Goal: Participate in discussion: Engage in conversation with other users on a specific topic

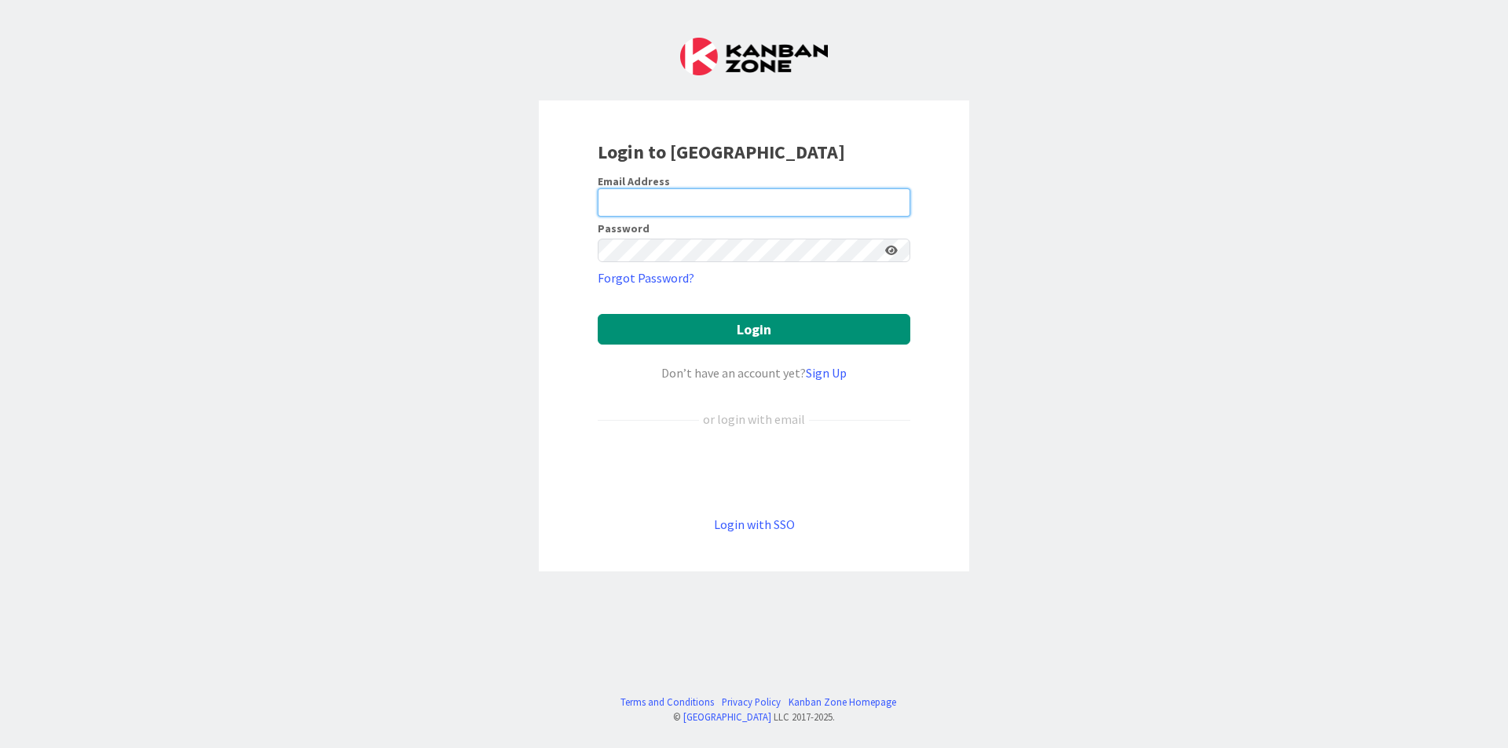
click at [671, 201] on input "email" at bounding box center [754, 202] width 313 height 28
click at [887, 245] on icon at bounding box center [891, 250] width 13 height 11
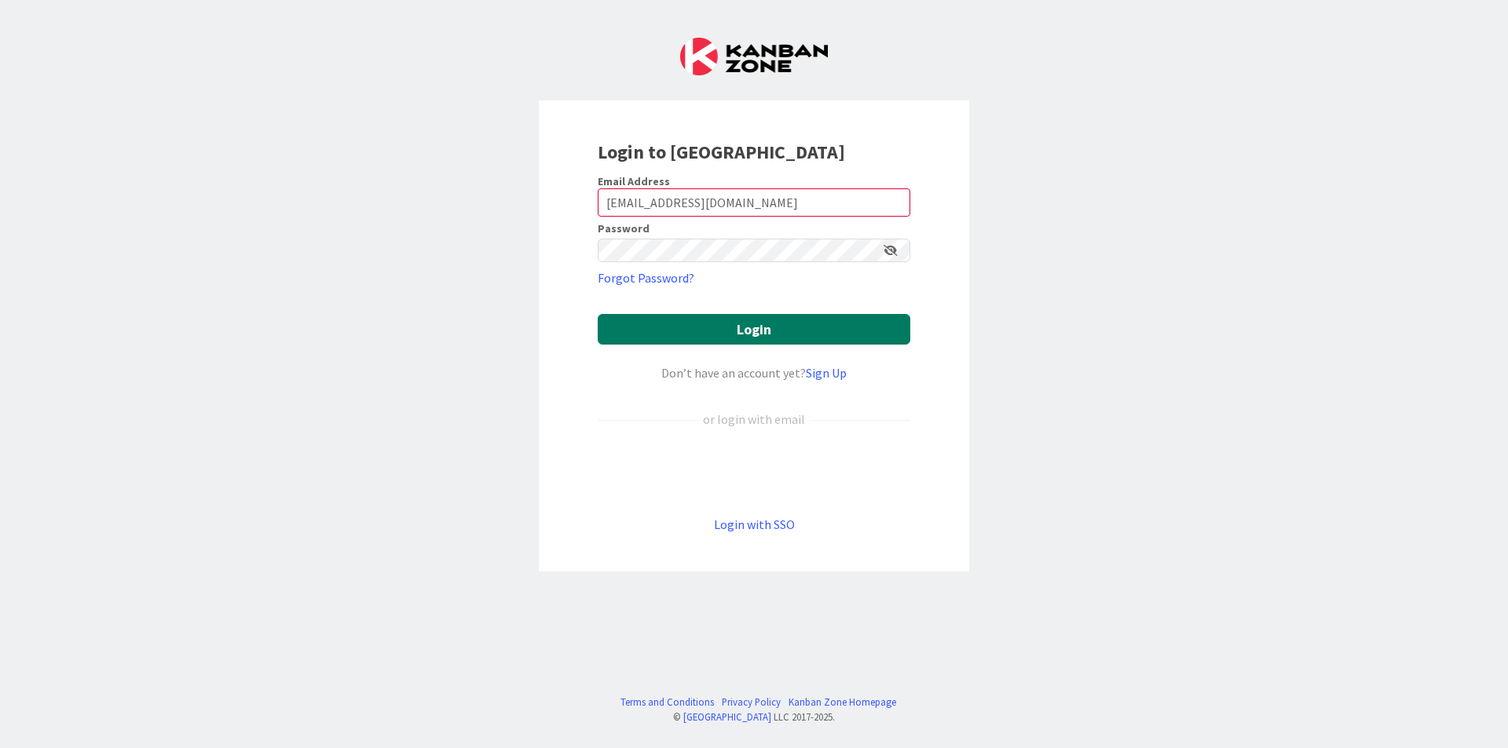
click at [847, 314] on button "Login" at bounding box center [754, 329] width 313 height 31
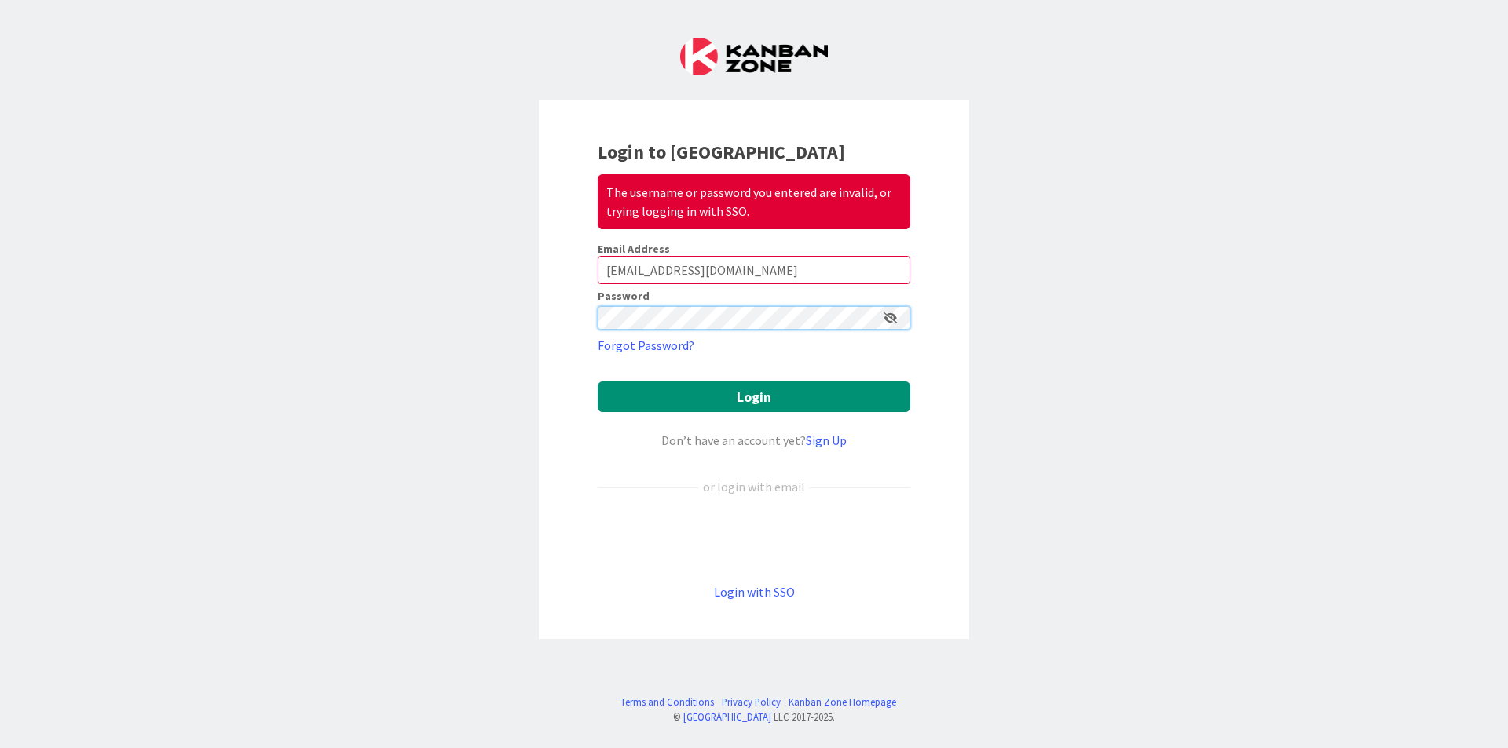
click at [371, 311] on div "Login to Kanban Zone The username or password you entered are invalid, or tryin…" at bounding box center [754, 374] width 1508 height 748
click at [690, 256] on input "[EMAIL_ADDRESS][DOMAIN_NAME]" at bounding box center [754, 270] width 313 height 28
type input "ereynolds0091@kctcsedu"
click at [690, 256] on input "ereynolds0091@kctcsedu" at bounding box center [754, 270] width 313 height 28
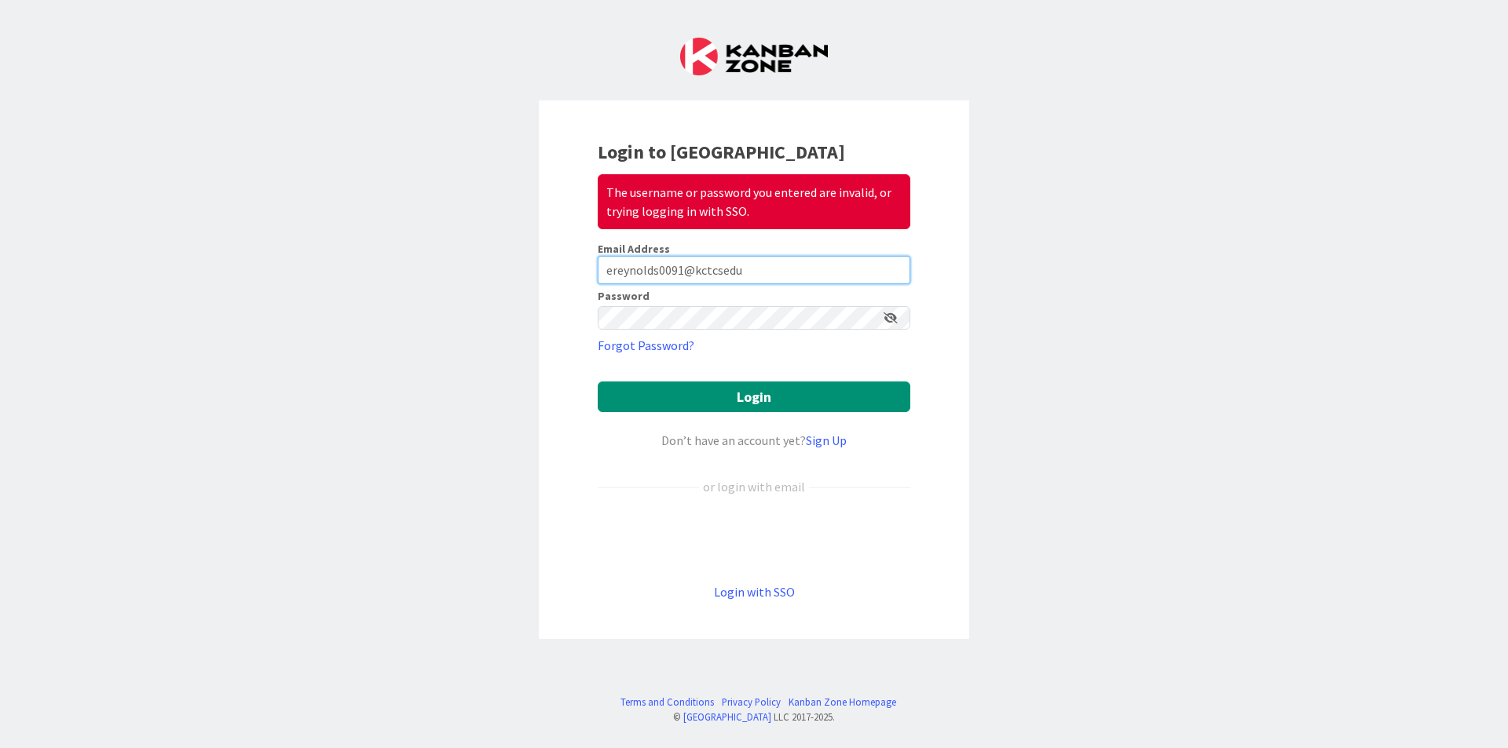
click at [690, 256] on input "ereynolds0091@kctcsedu" at bounding box center [754, 270] width 313 height 28
type input "[EMAIL_ADDRESS][DOMAIN_NAME]"
click at [598, 382] on button "Login" at bounding box center [754, 397] width 313 height 31
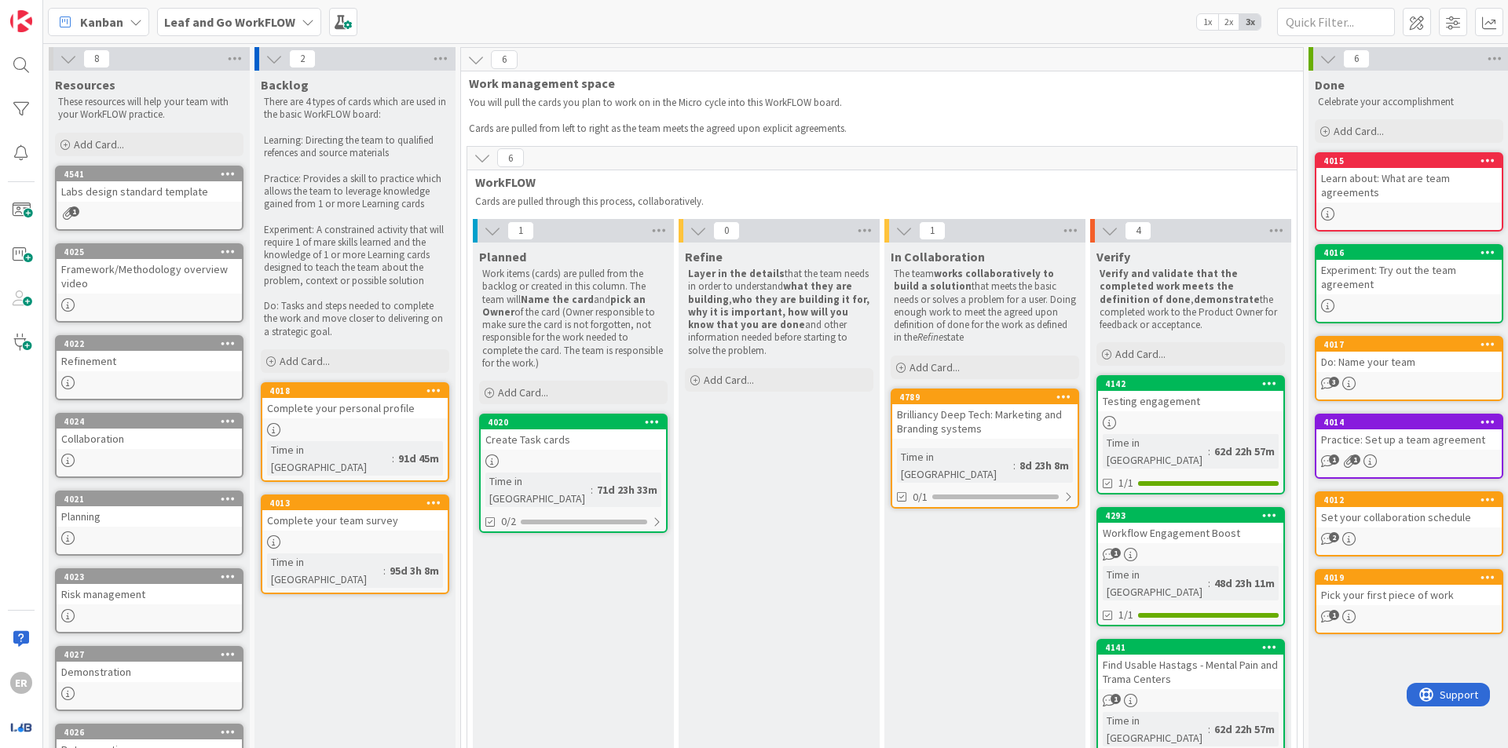
click at [936, 419] on div "Brilliancy Deep Tech: Marketing and Branding systems" at bounding box center [984, 421] width 185 height 35
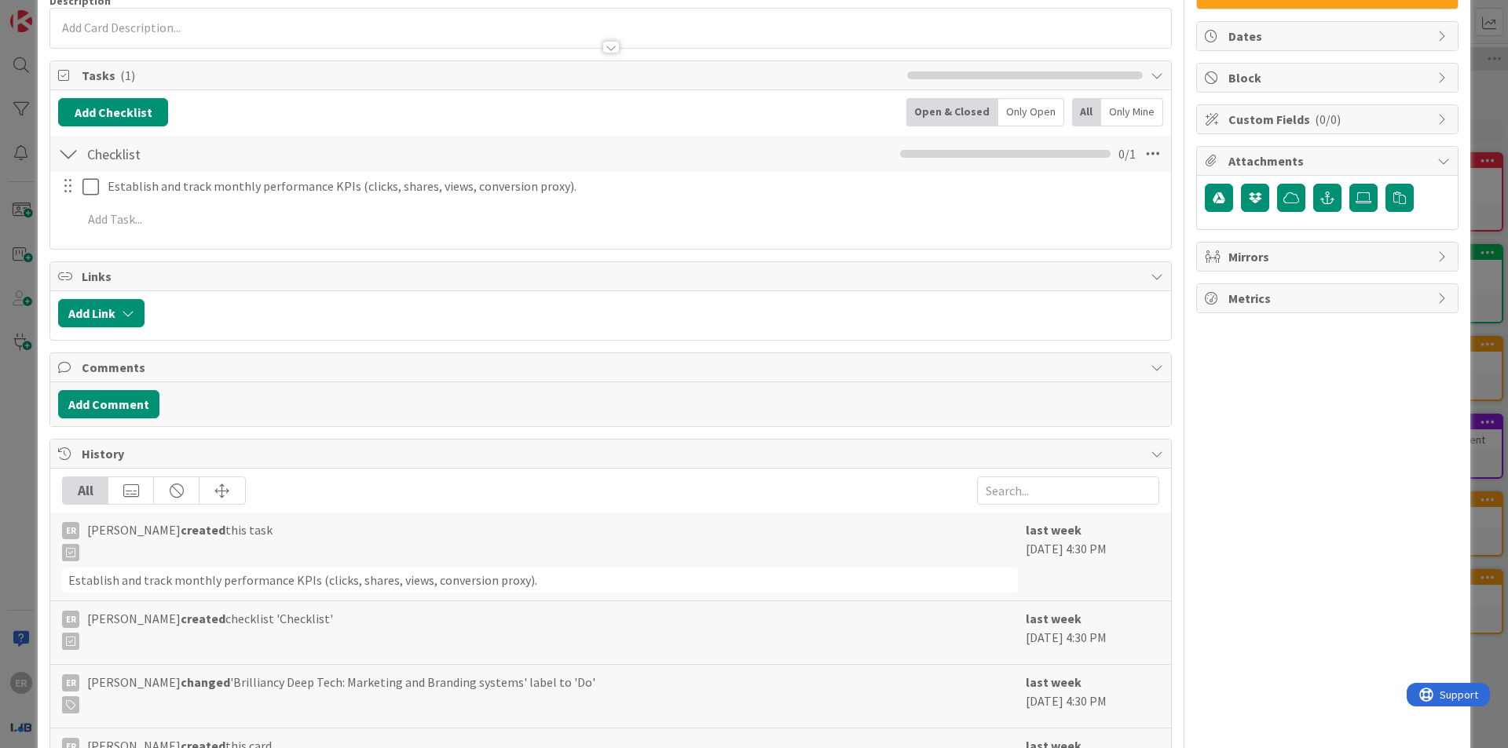
scroll to position [170, 0]
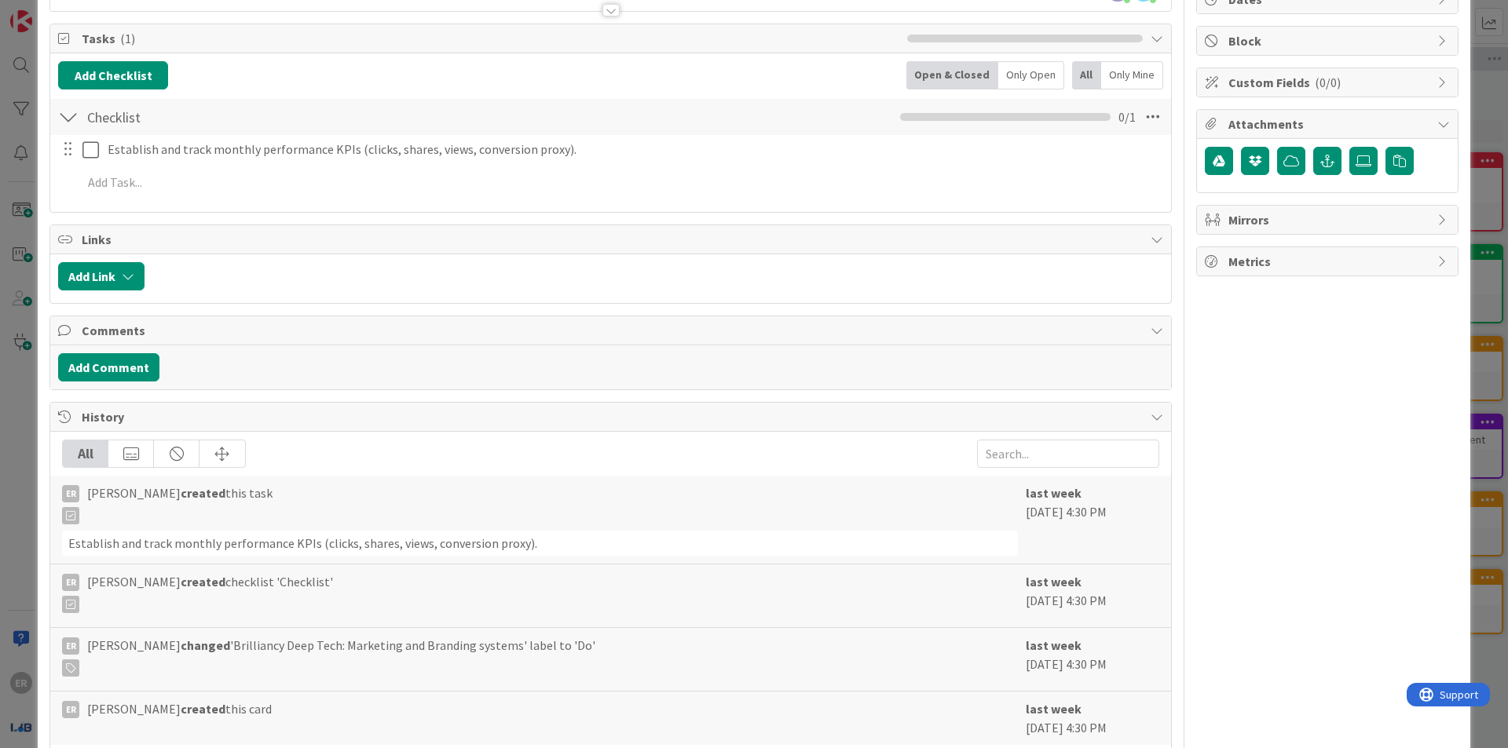
click at [128, 321] on span "Comments" at bounding box center [612, 330] width 1061 height 19
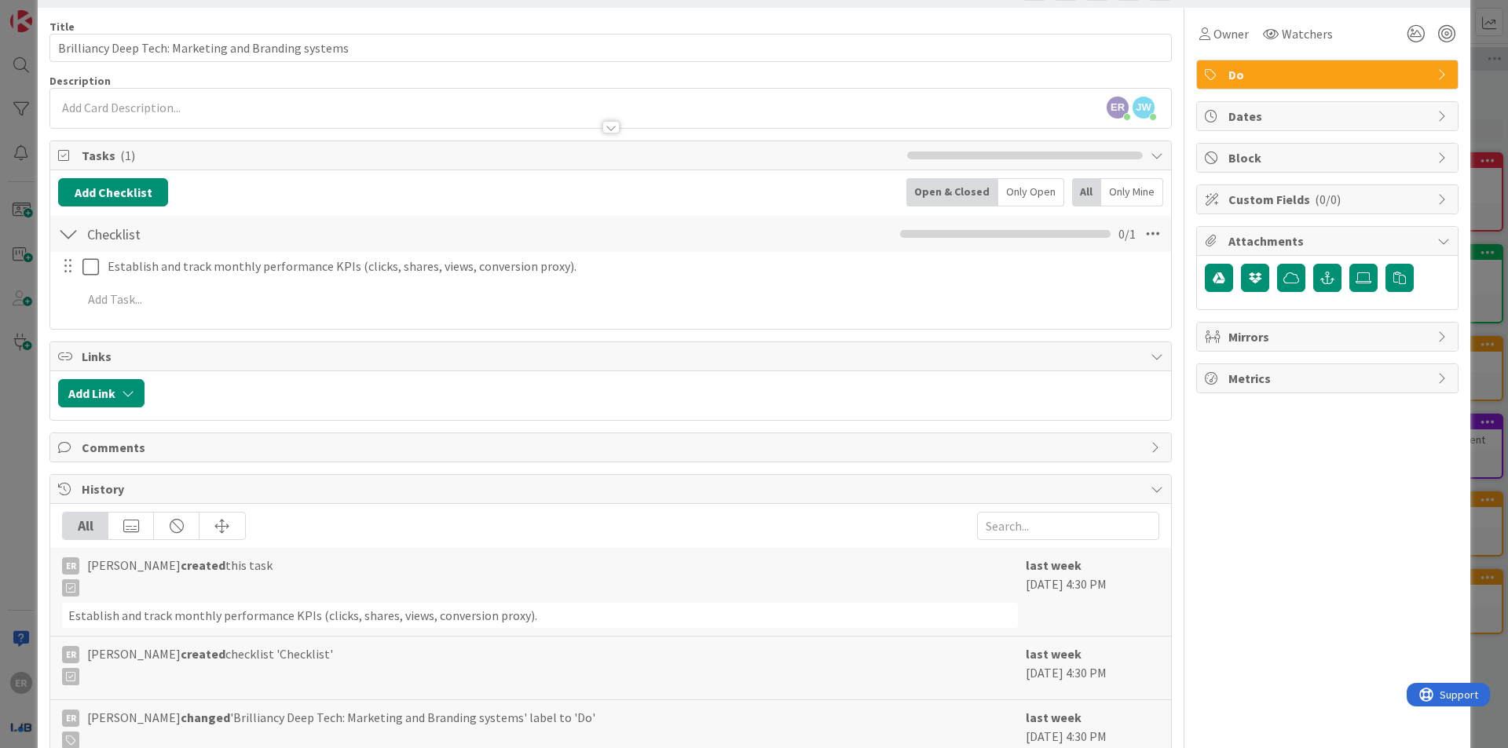
scroll to position [0, 0]
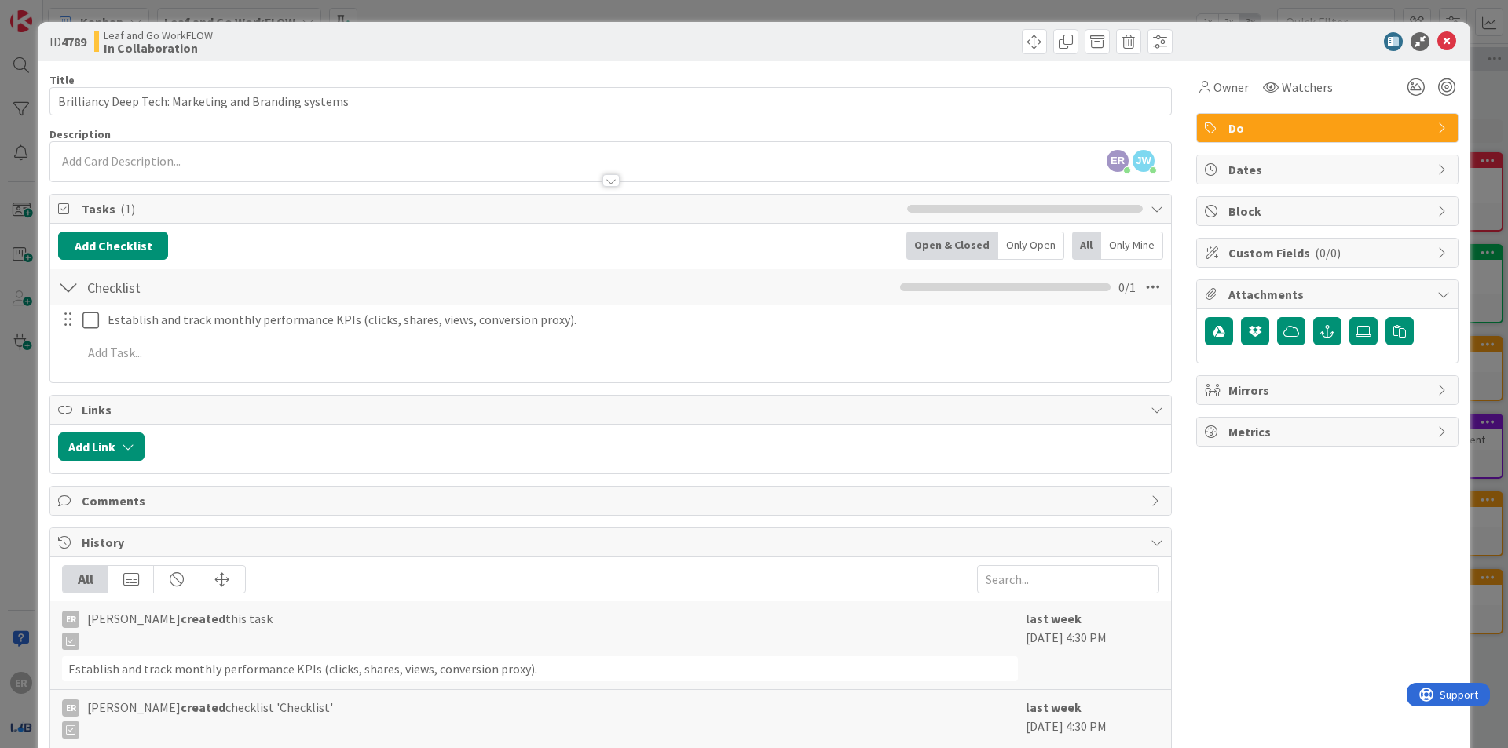
click at [604, 174] on div at bounding box center [610, 180] width 17 height 13
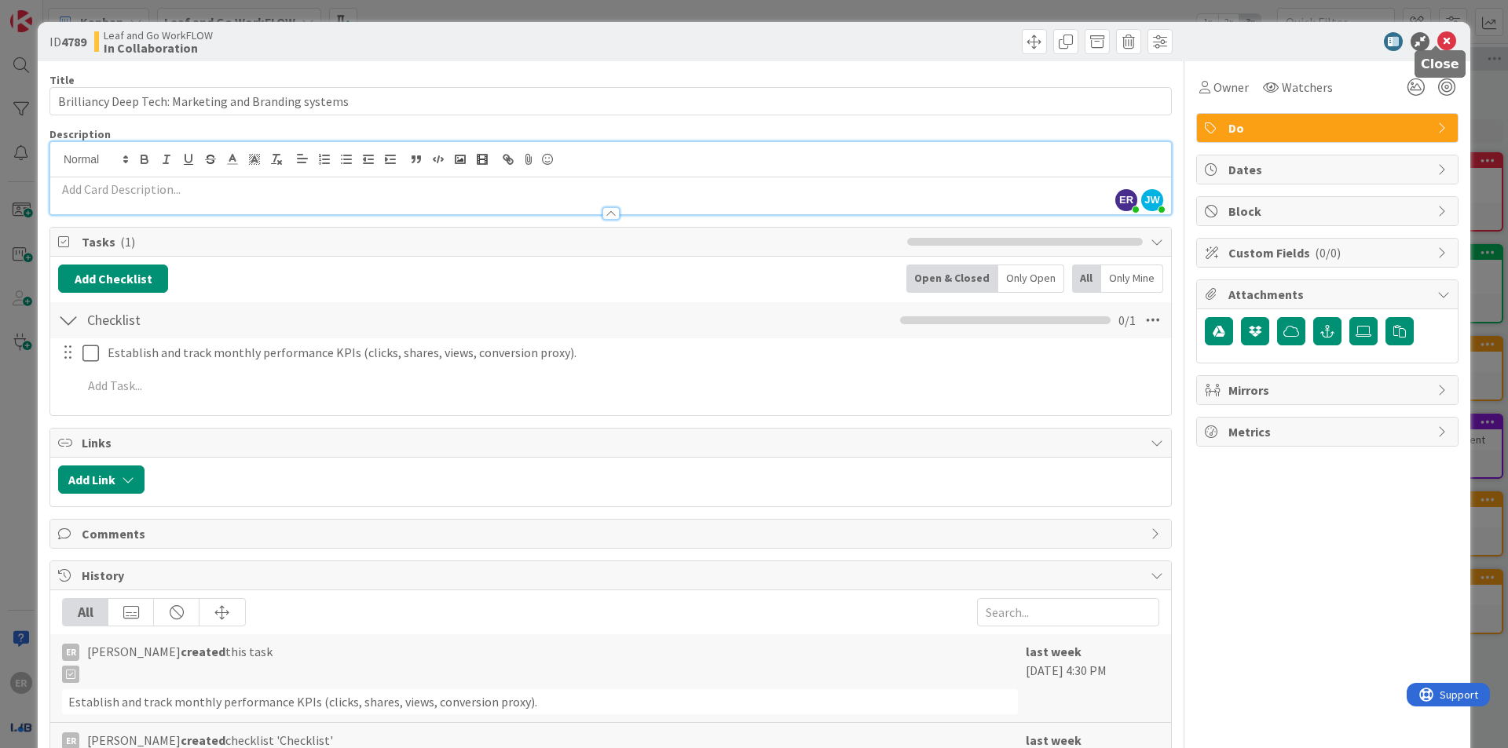
click at [1437, 38] on icon at bounding box center [1446, 41] width 19 height 19
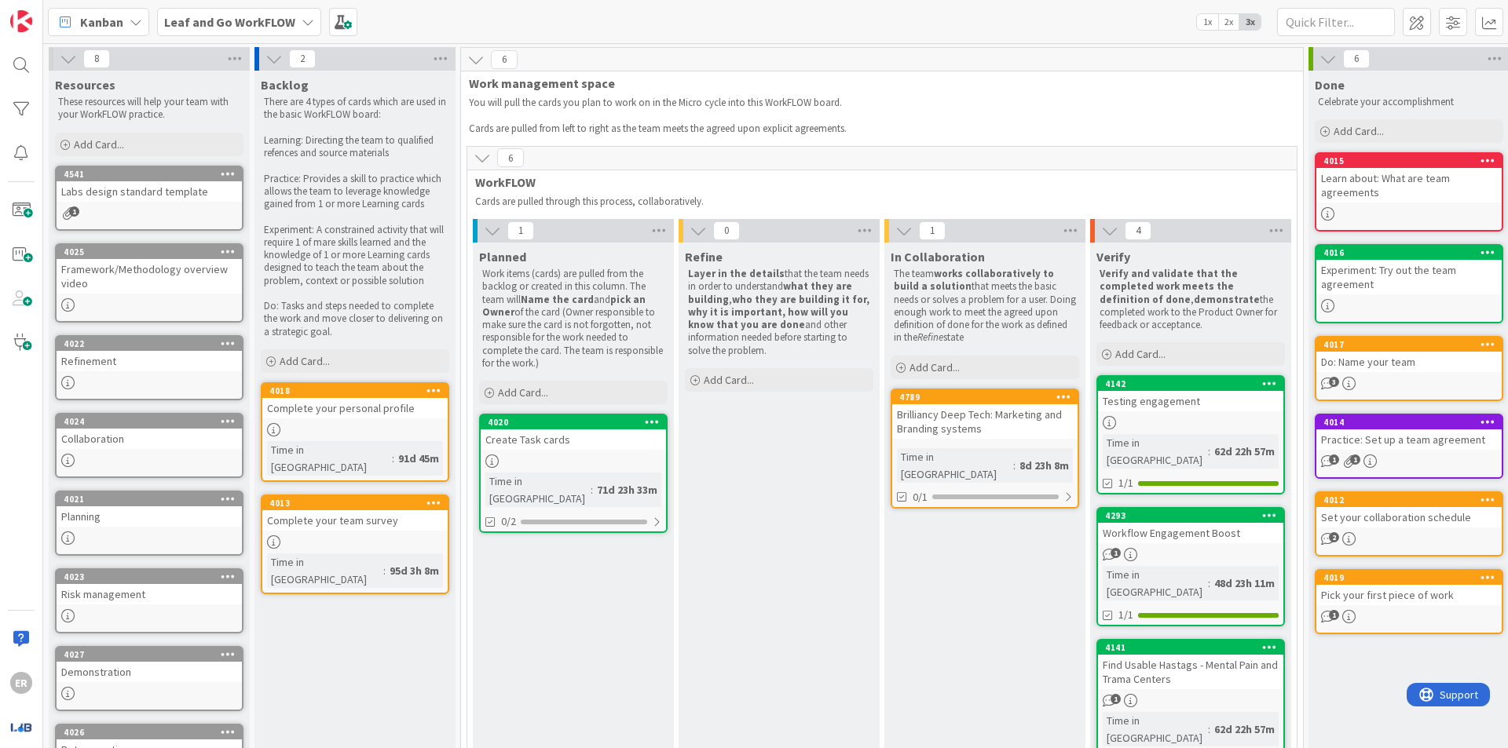
click at [951, 419] on div "Brilliancy Deep Tech: Marketing and Branding systems" at bounding box center [984, 421] width 185 height 35
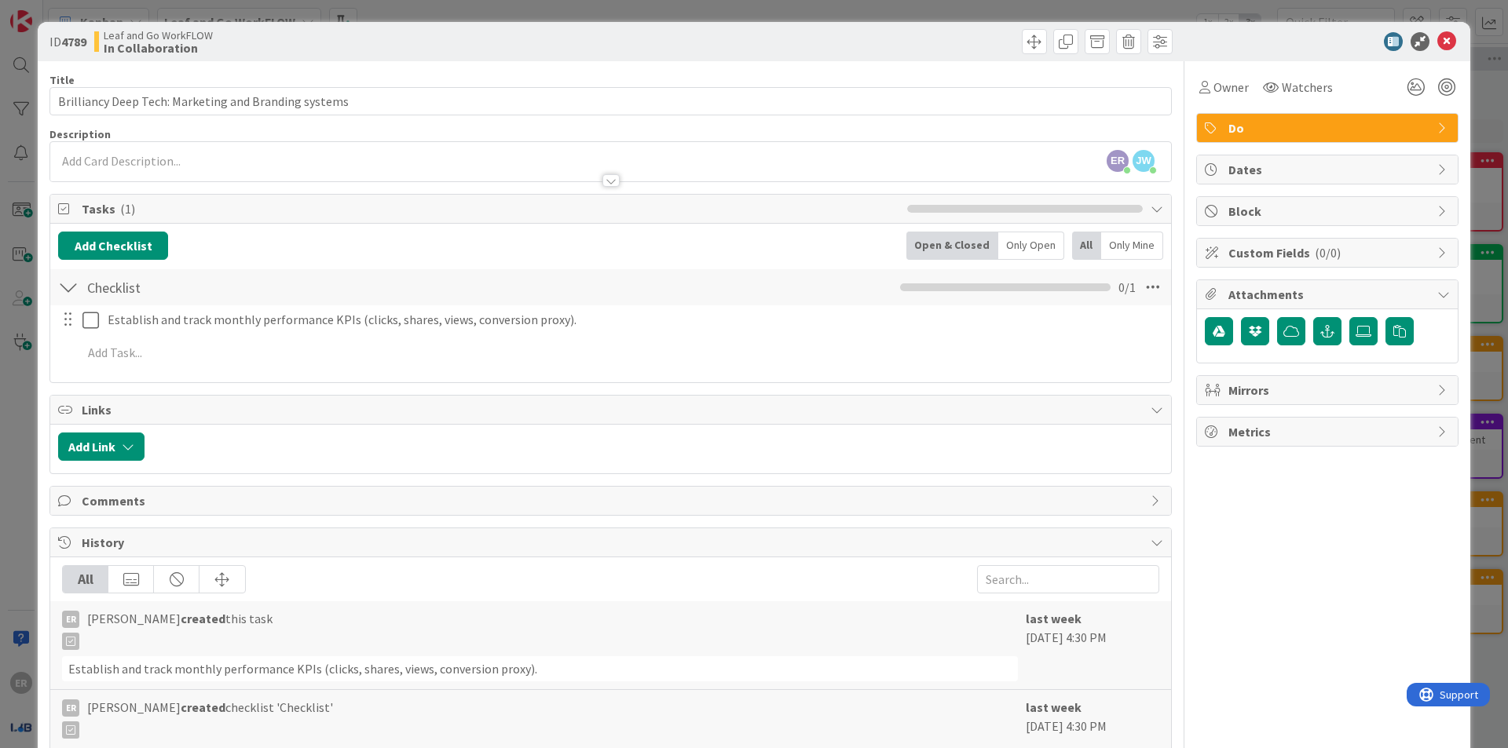
click at [1026, 234] on div "Only Open" at bounding box center [1031, 246] width 66 height 28
click at [927, 232] on div "Open & Closed" at bounding box center [951, 246] width 87 height 28
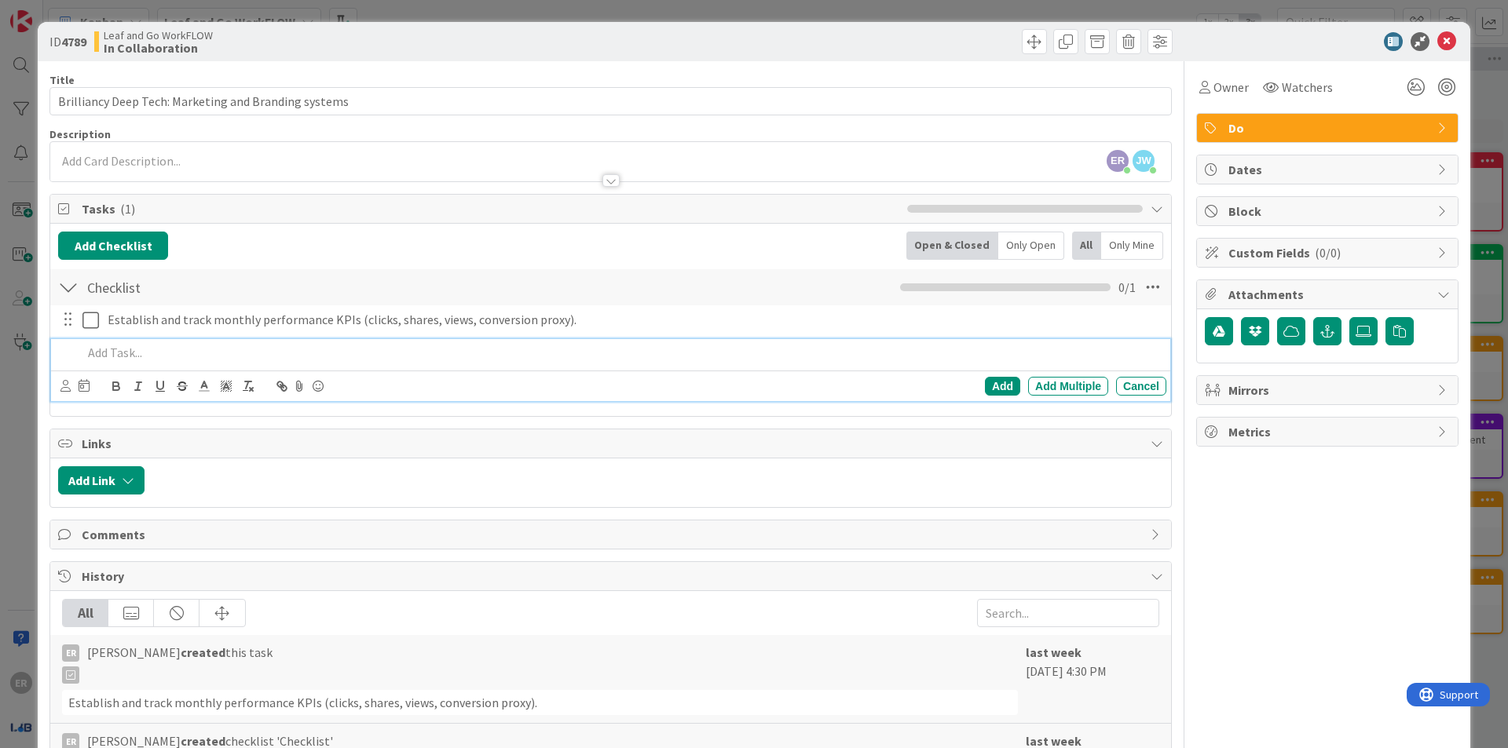
click at [141, 344] on p at bounding box center [620, 353] width 1077 height 18
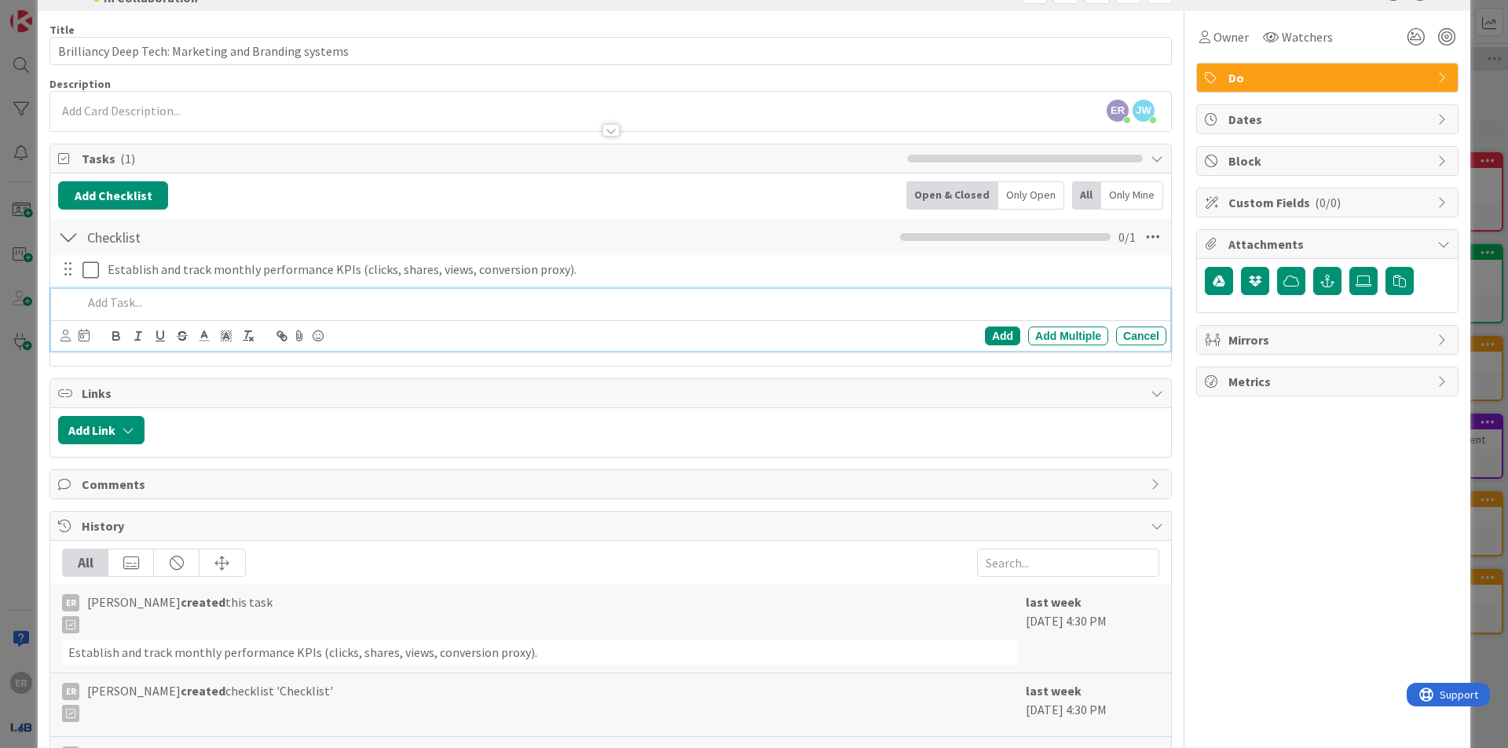
scroll to position [79, 0]
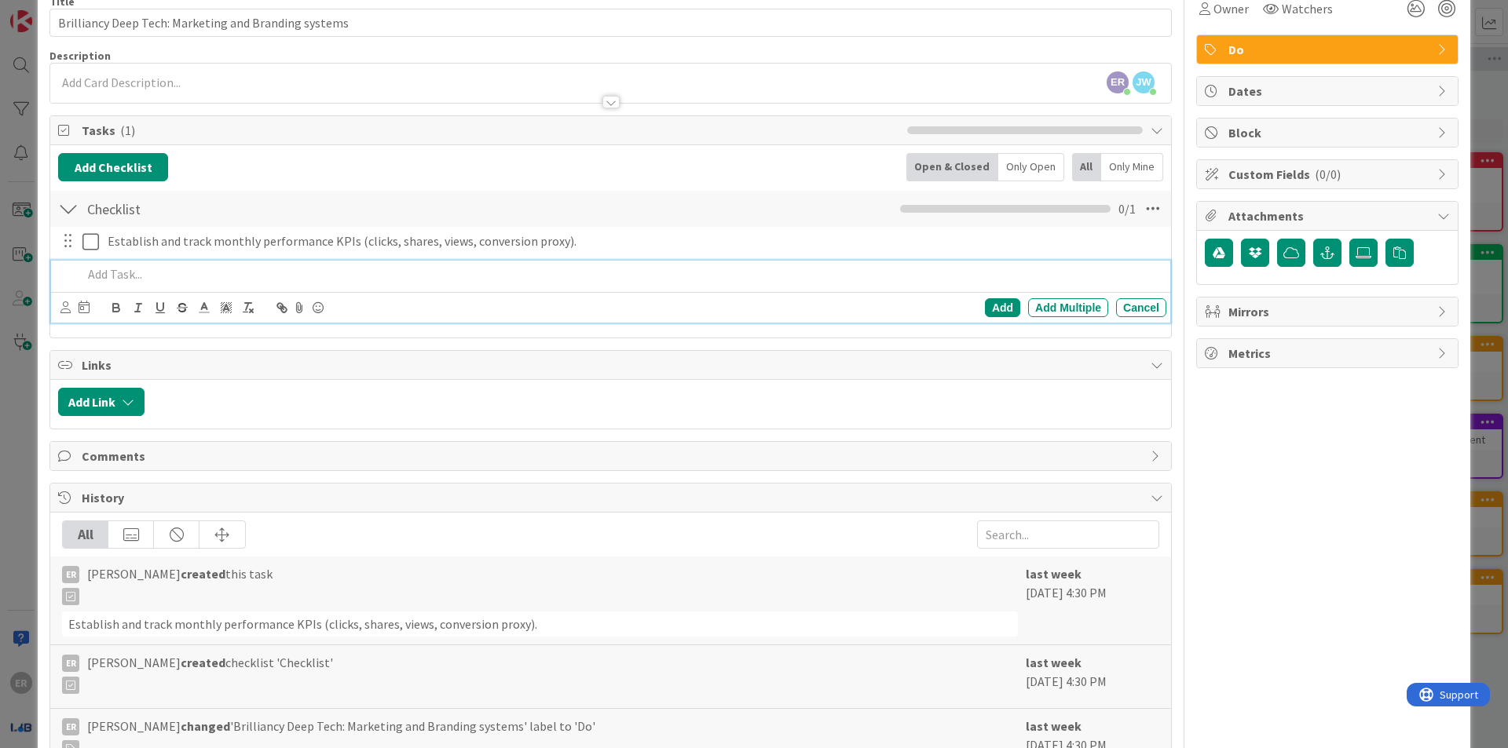
click at [119, 357] on span "Links" at bounding box center [612, 365] width 1061 height 19
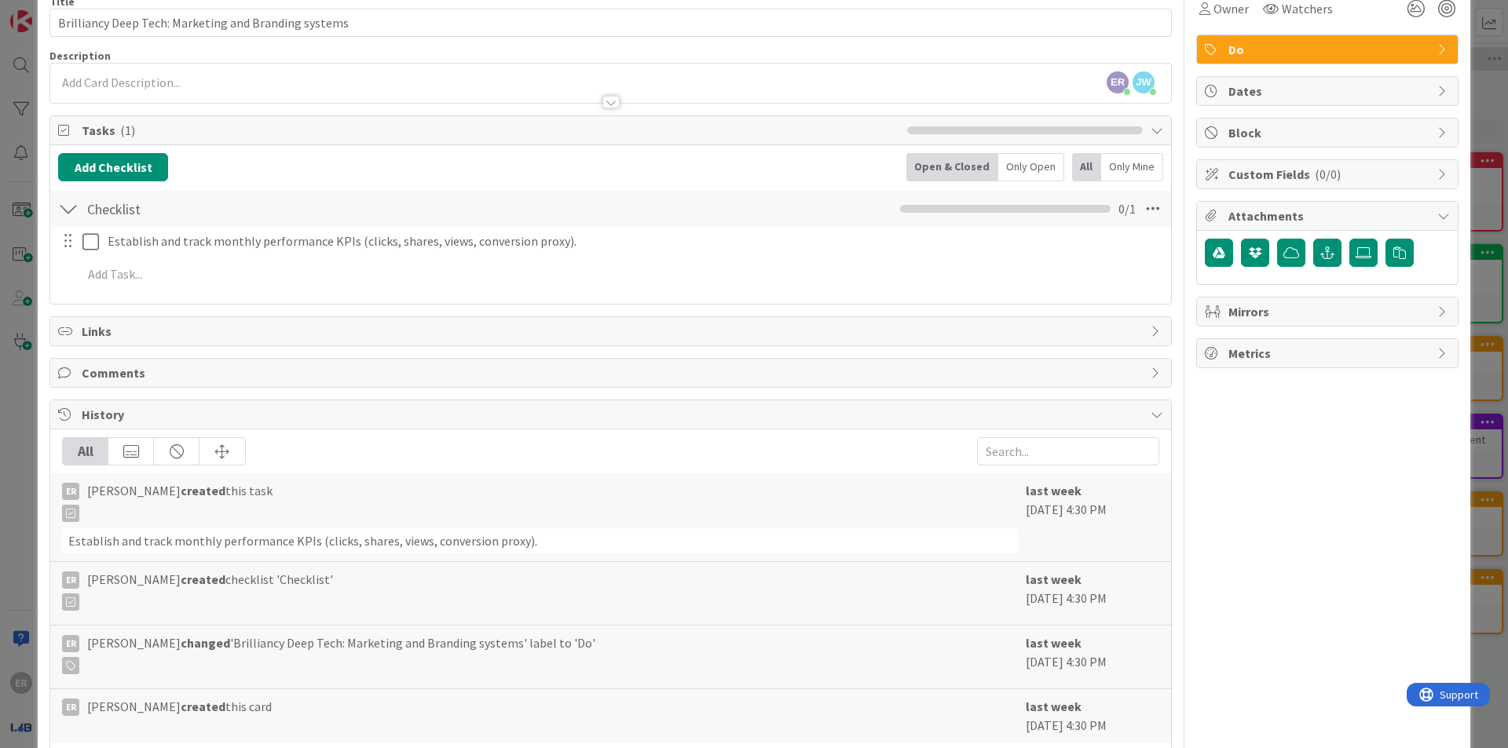
click at [119, 364] on span "Comments" at bounding box center [612, 373] width 1061 height 19
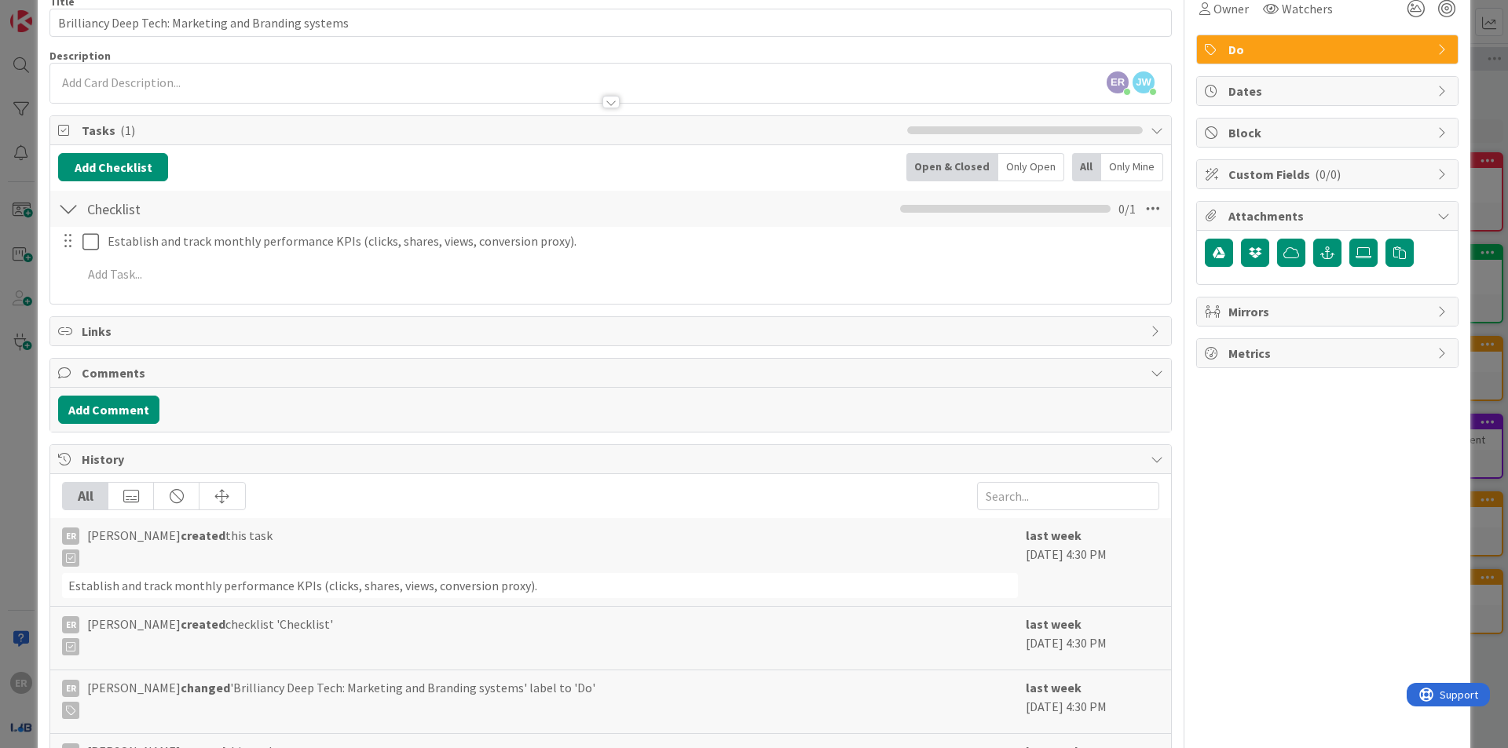
click at [152, 365] on span "Comments" at bounding box center [612, 373] width 1061 height 19
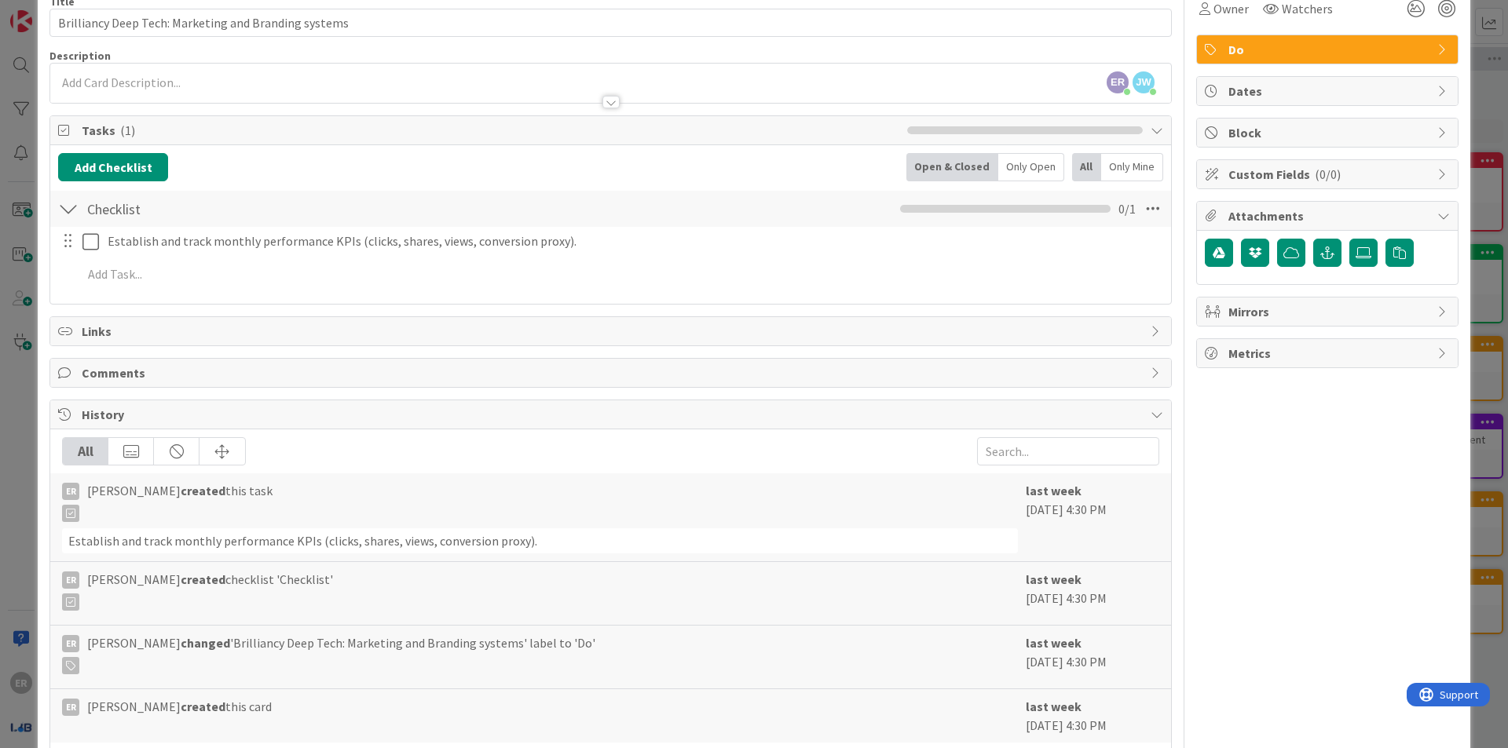
click at [152, 365] on span "Comments" at bounding box center [612, 373] width 1061 height 19
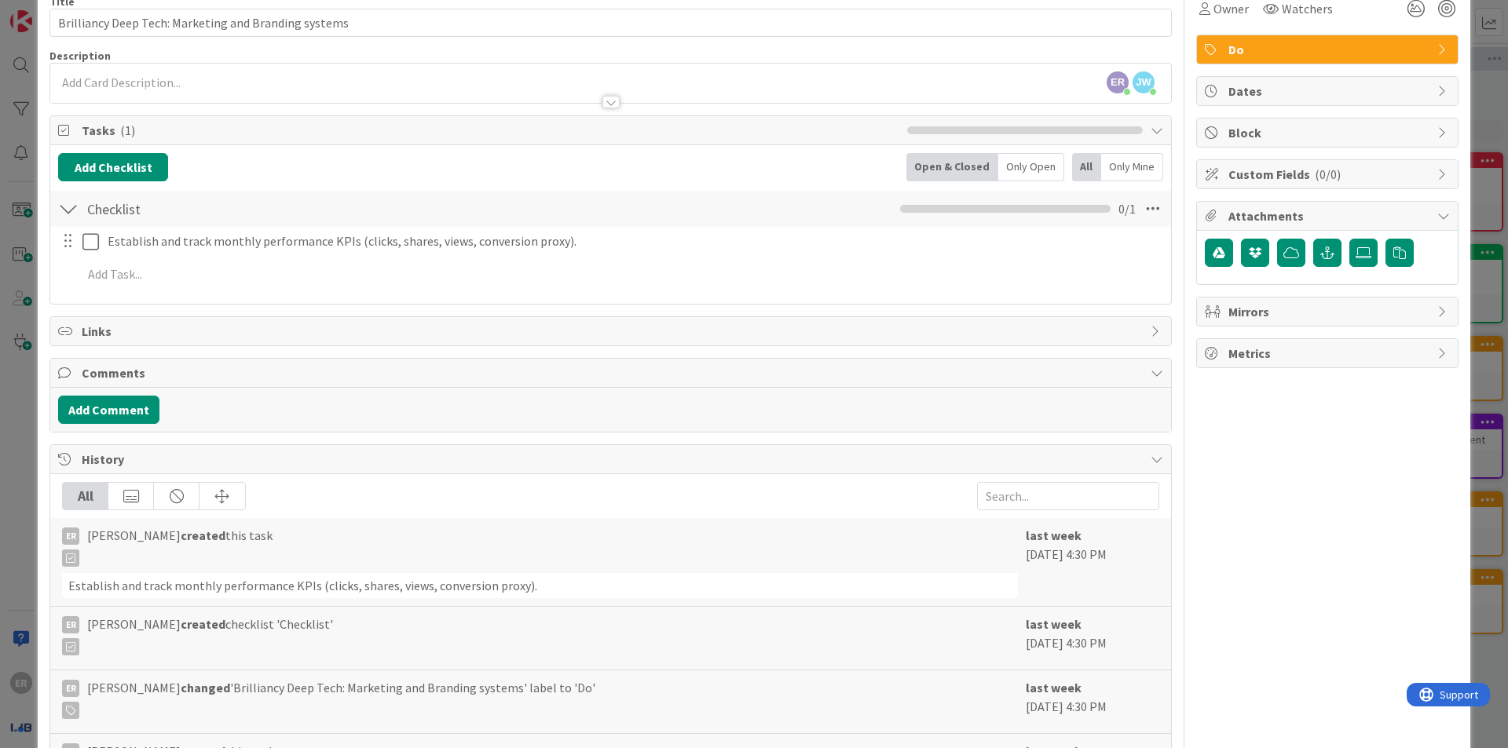
click at [1150, 325] on icon at bounding box center [1156, 331] width 13 height 13
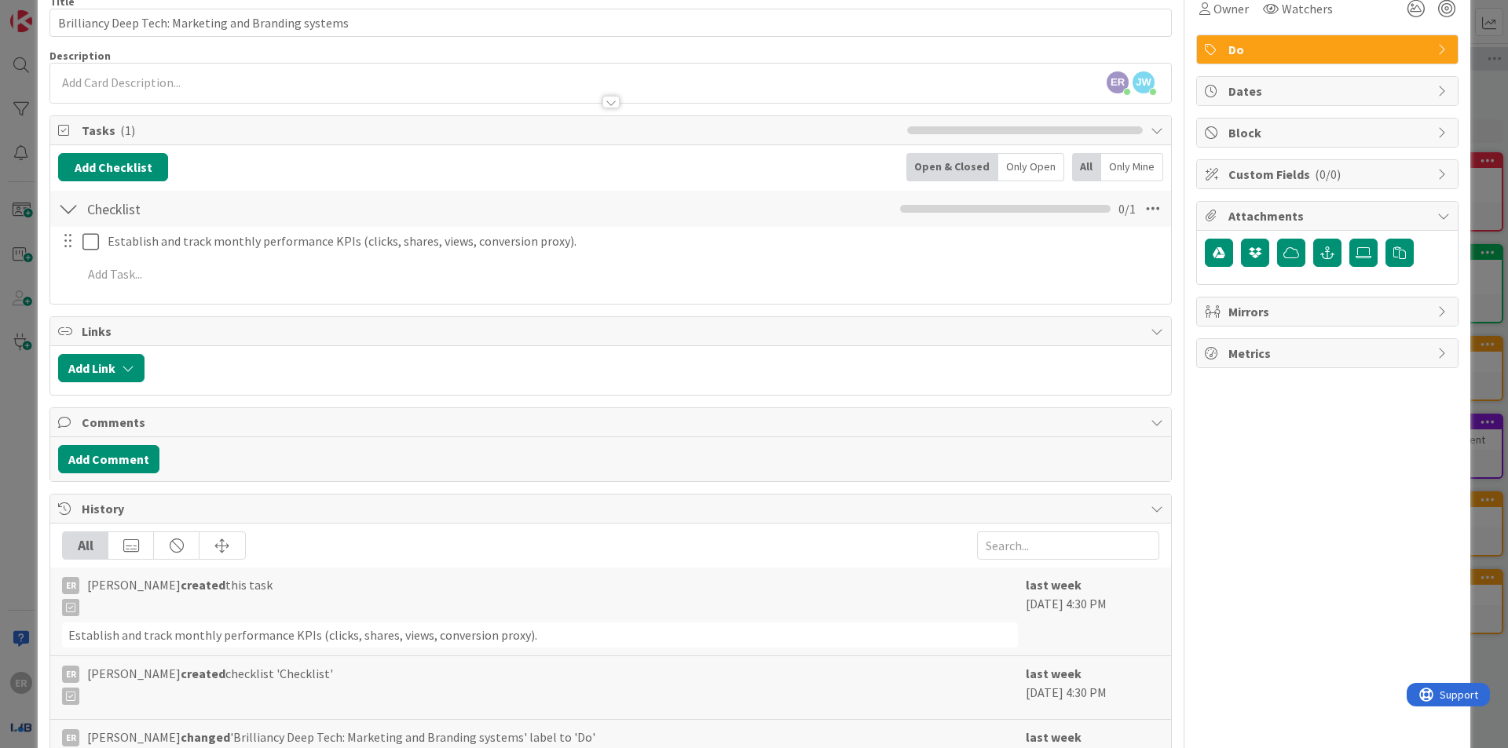
click at [1148, 495] on div "History" at bounding box center [610, 509] width 1121 height 29
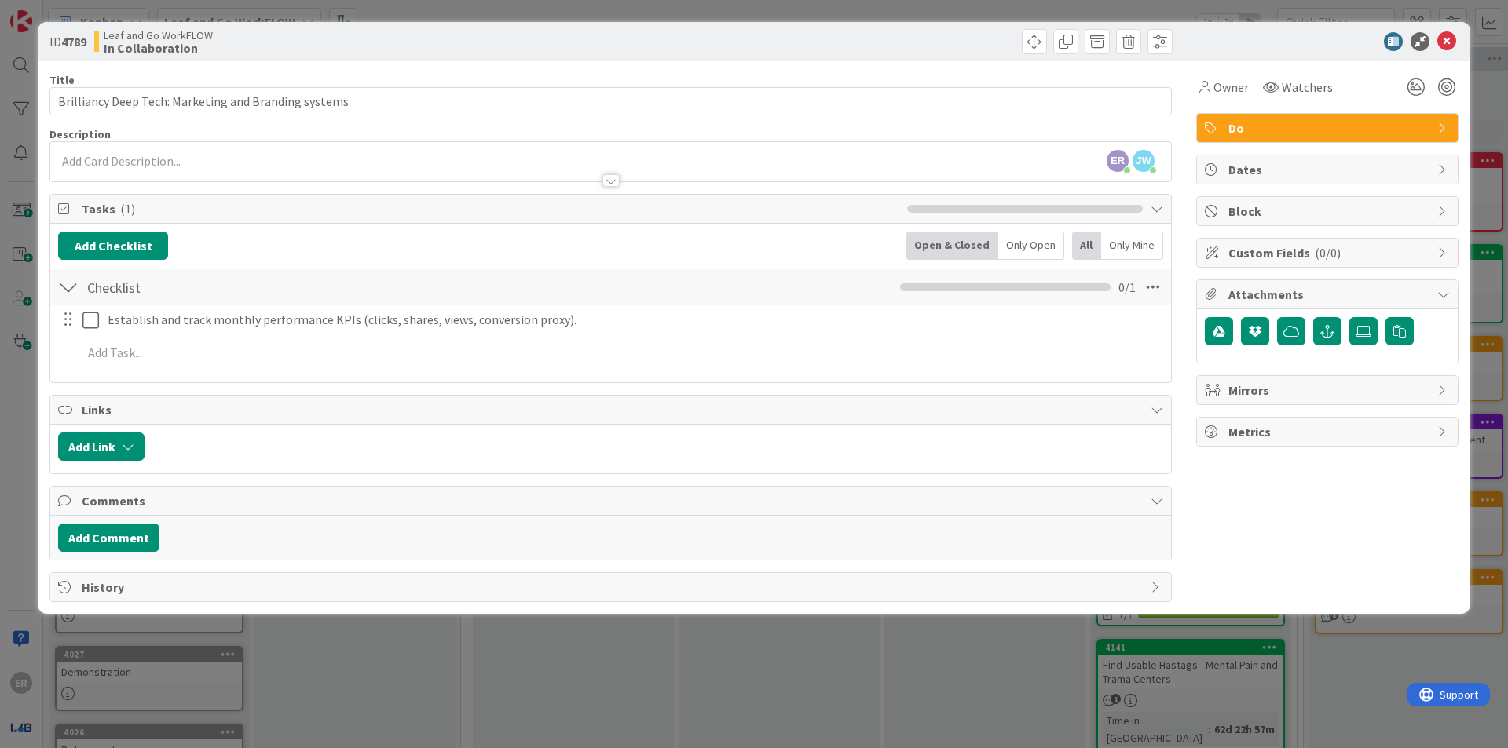
click at [1148, 492] on div "Comments" at bounding box center [610, 501] width 1121 height 29
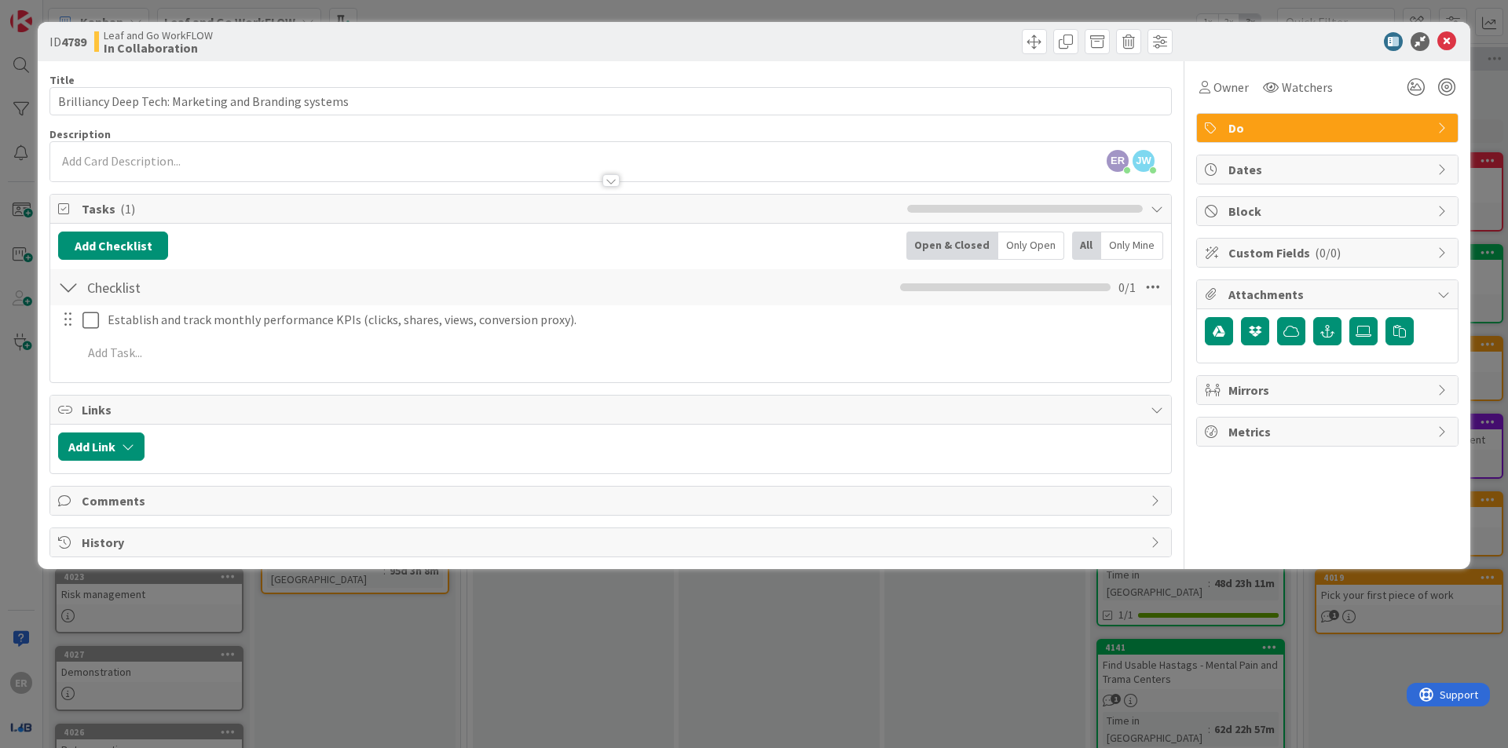
click at [1137, 533] on span "History" at bounding box center [612, 542] width 1061 height 19
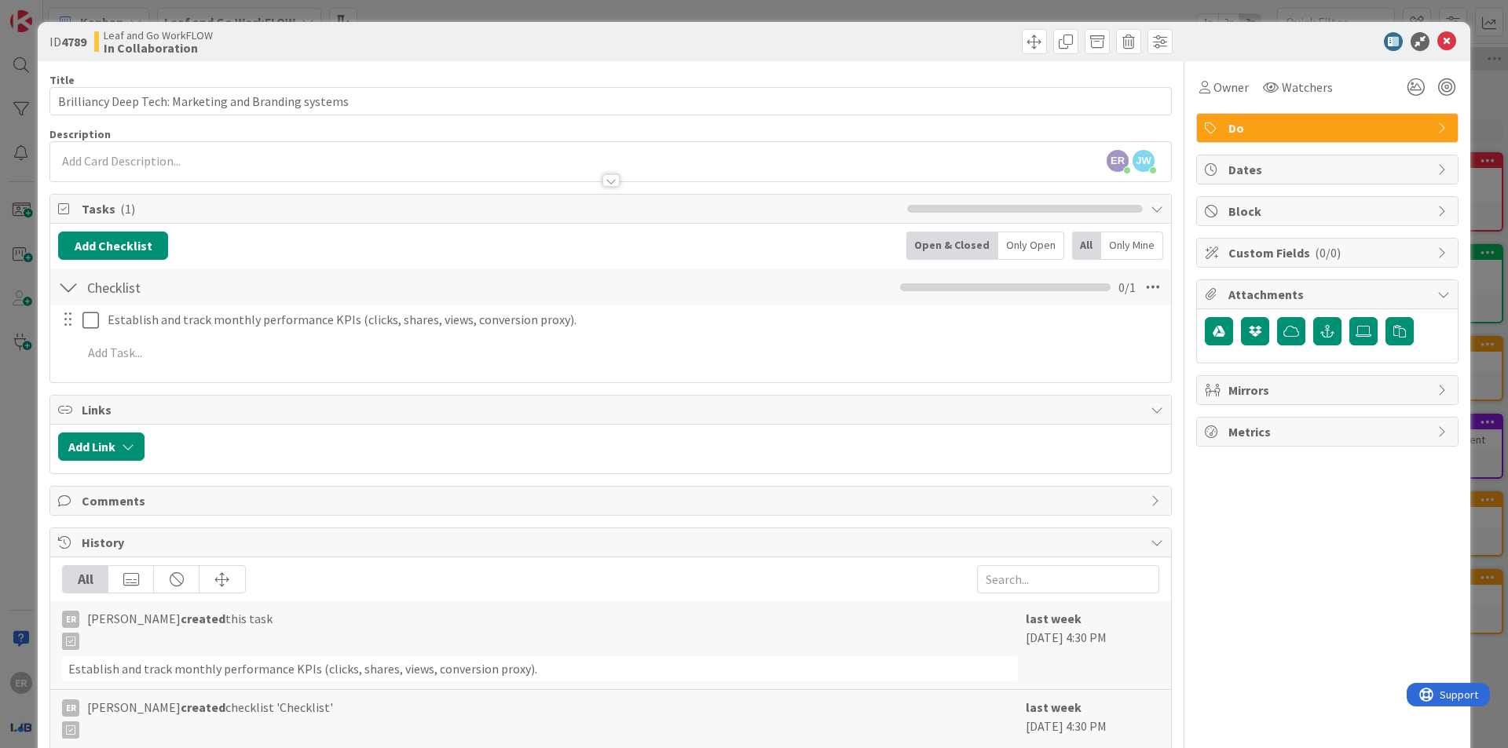
click at [1150, 495] on icon at bounding box center [1156, 501] width 13 height 13
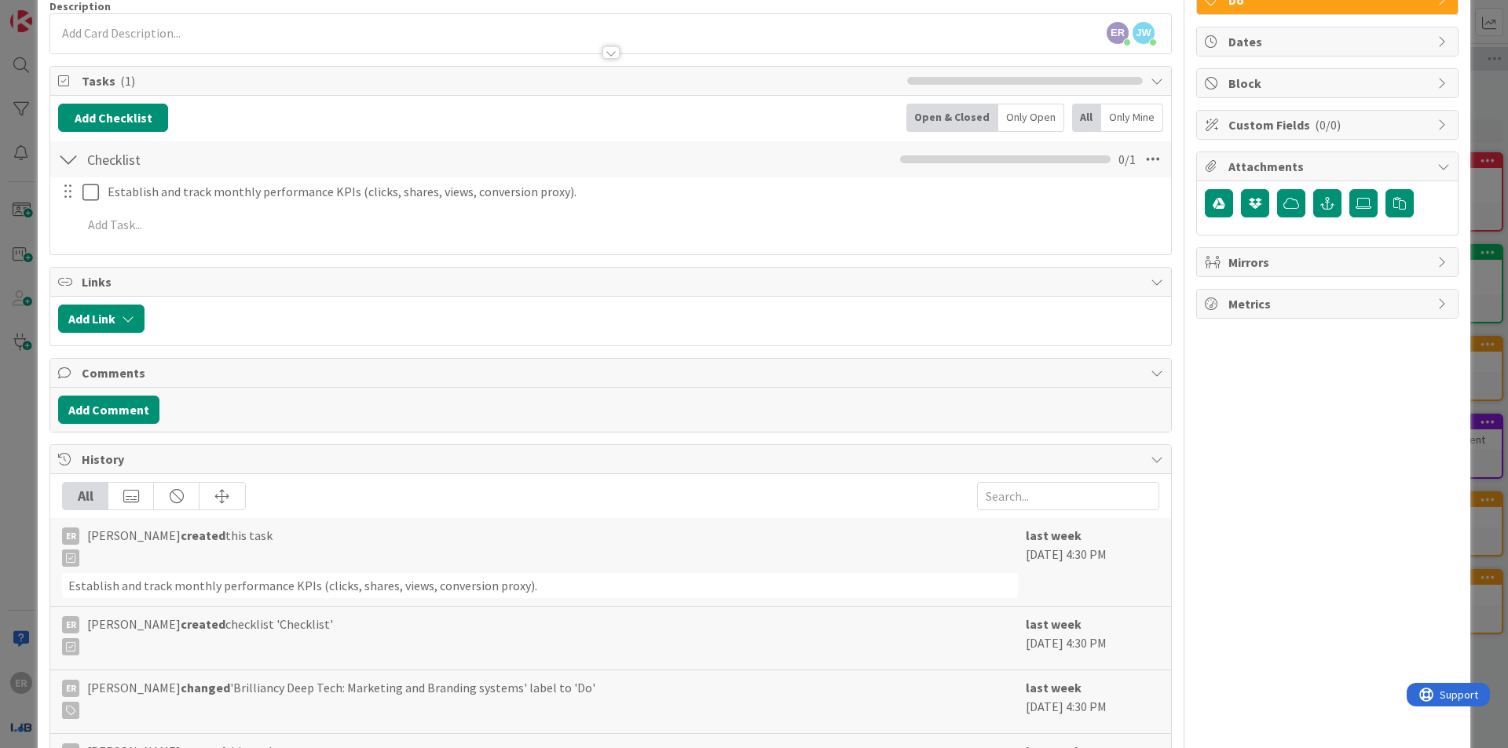
scroll to position [92, 0]
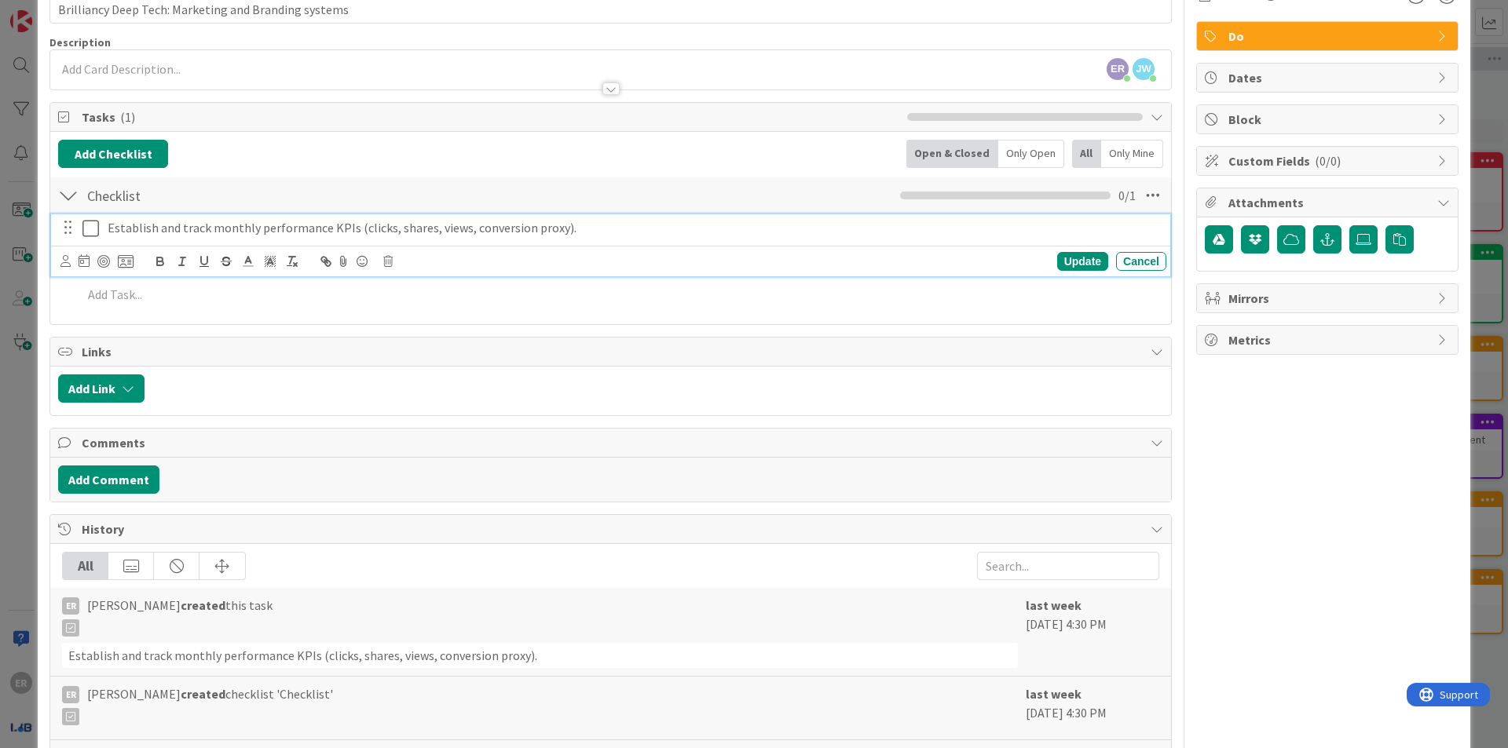
click at [452, 219] on p "Establish and track monthly performance KPIs (clicks, shares, views, conversion…" at bounding box center [634, 228] width 1052 height 18
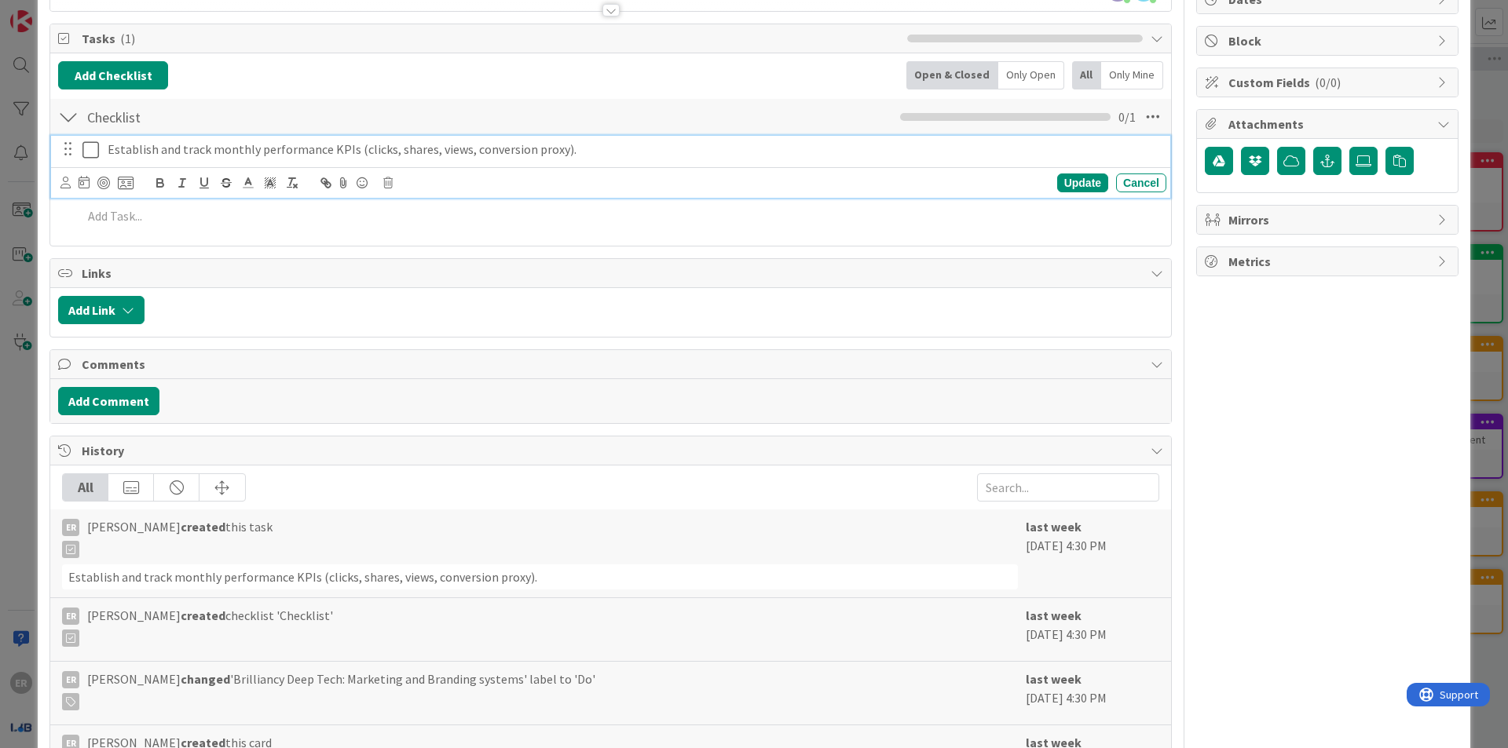
click at [420, 225] on div "Establish and track monthly performance KPIs (clicks, shares, views, conversion…" at bounding box center [610, 185] width 1105 height 101
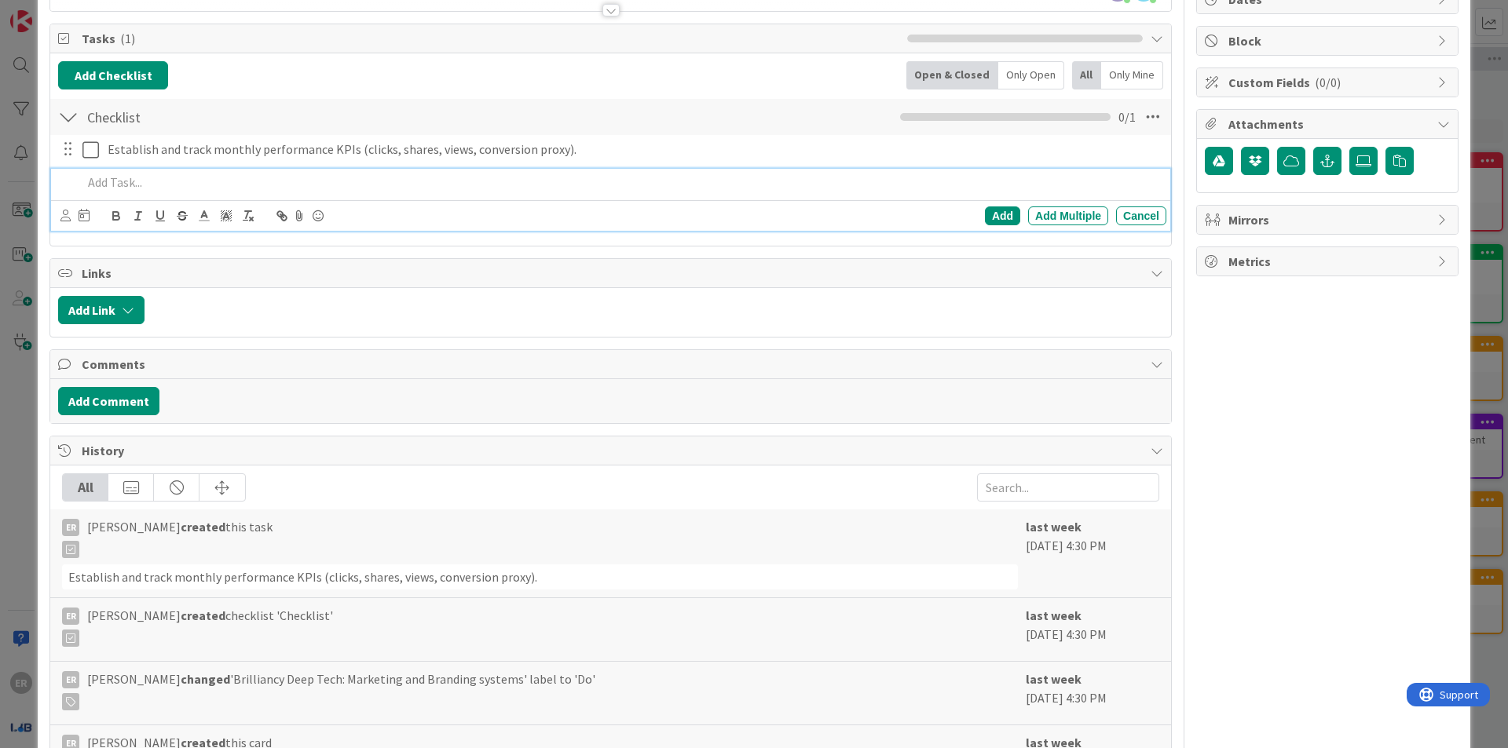
click at [384, 185] on div at bounding box center [621, 182] width 1090 height 27
click at [115, 387] on button "Add Comment" at bounding box center [108, 401] width 101 height 28
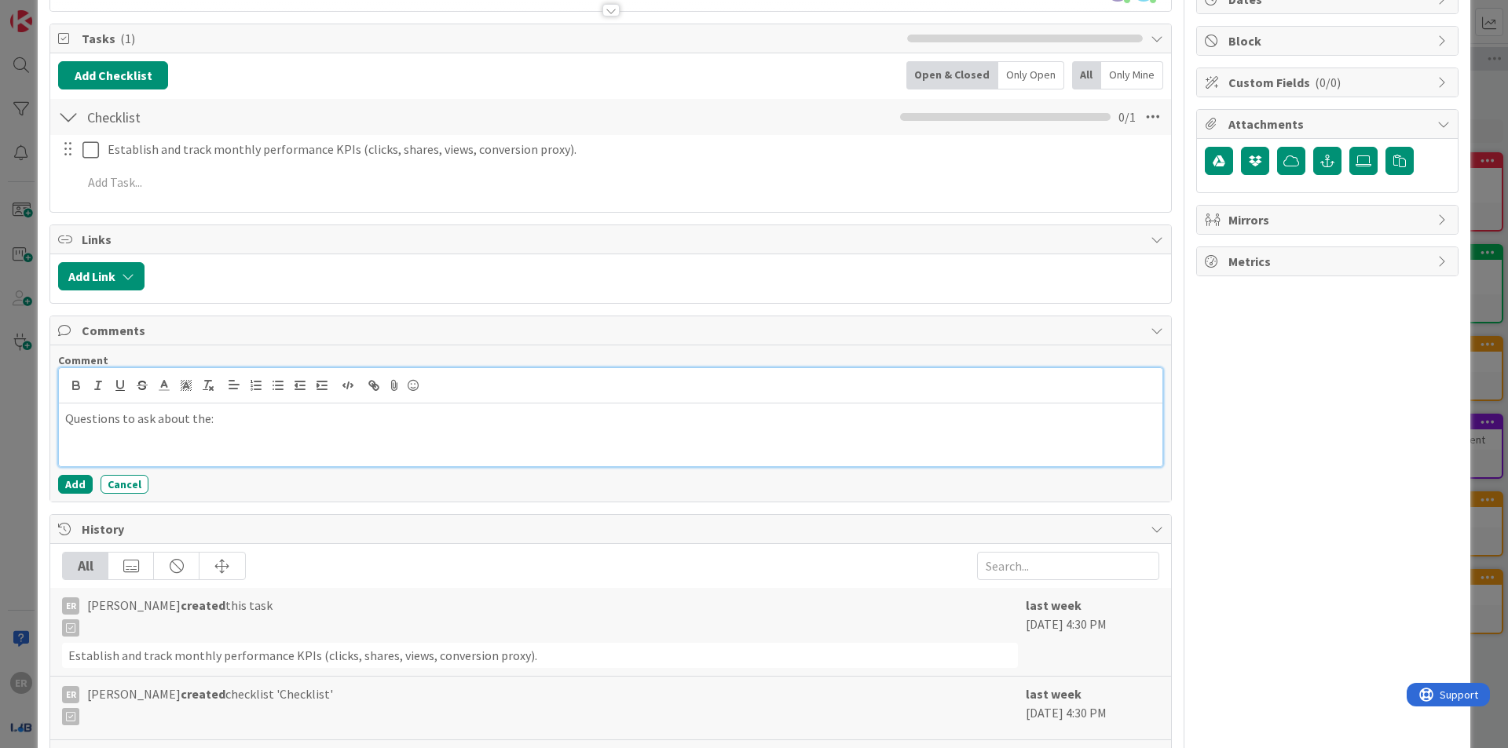
click at [265, 414] on div "Questions to ask about the:" at bounding box center [610, 435] width 1103 height 63
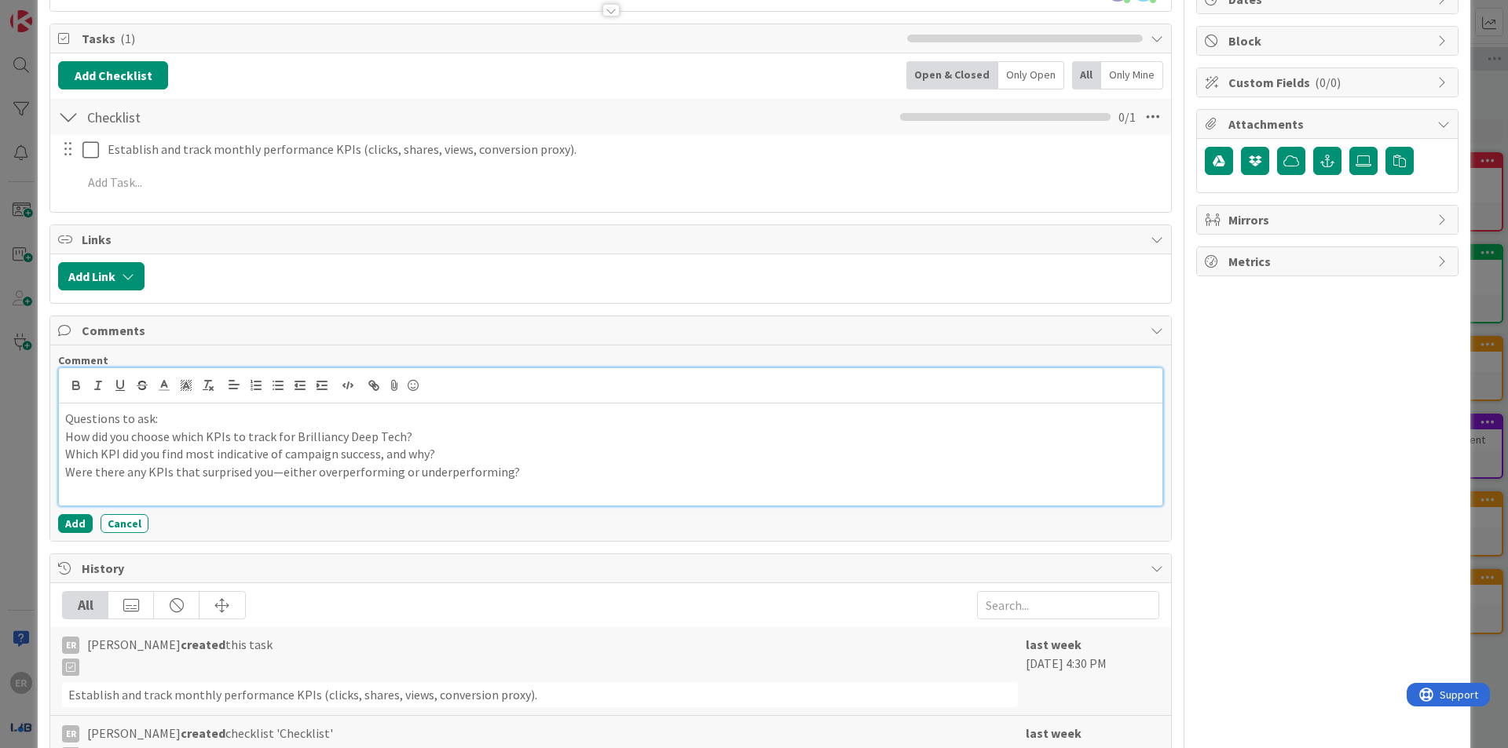
click at [199, 463] on p "Were there any KPIs that surprised you—either overperforming or underperforming?" at bounding box center [610, 472] width 1091 height 18
click at [266, 463] on p "Were there any KPIs that was surprised you—either overperforming or underperfor…" at bounding box center [610, 472] width 1091 height 18
click at [290, 463] on p "Were there any KPIs that was surprising you—either overperforming or underperfo…" at bounding box center [610, 472] width 1091 height 18
click at [598, 465] on p "Were there any KPIs that was surprising — either overperforming or underperform…" at bounding box center [610, 472] width 1091 height 18
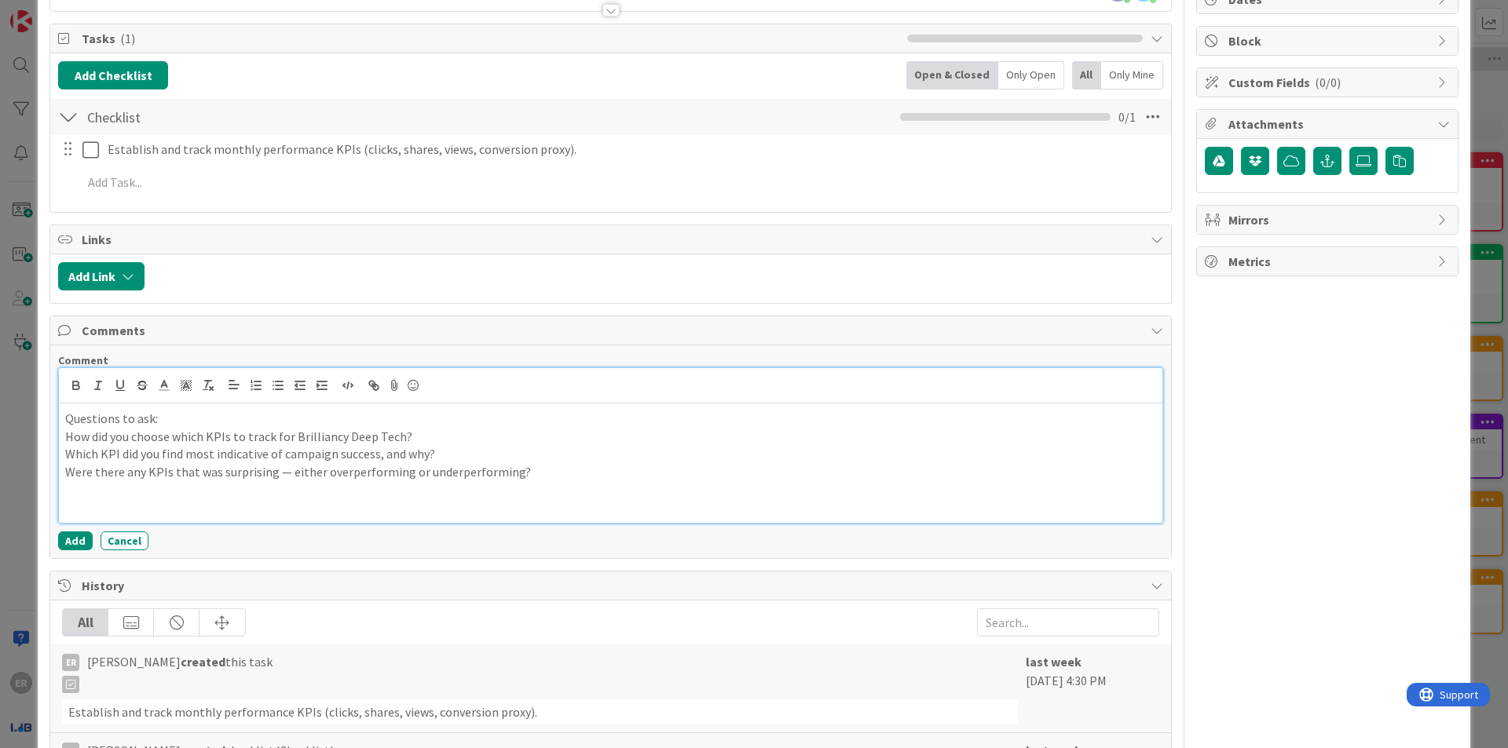
click at [141, 410] on p "Questions to ask:" at bounding box center [610, 419] width 1091 height 18
click at [80, 532] on button "Add" at bounding box center [75, 541] width 35 height 19
